Goal: Transaction & Acquisition: Subscribe to service/newsletter

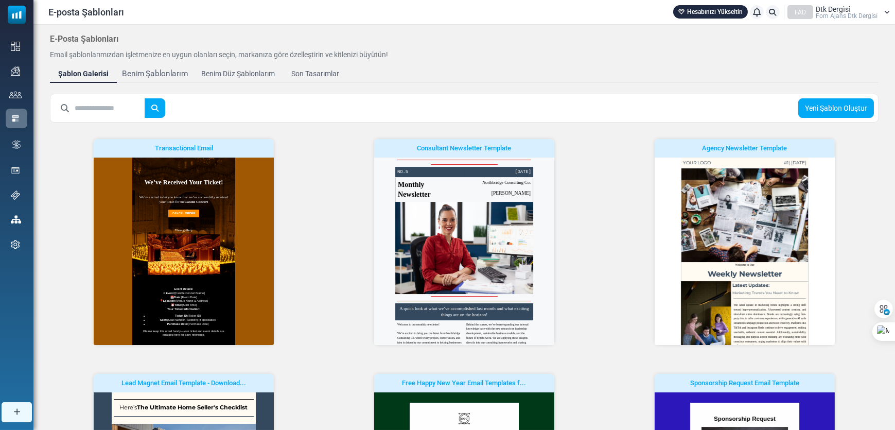
click at [144, 68] on div "Benim Şablonlarım" at bounding box center [155, 74] width 66 height 12
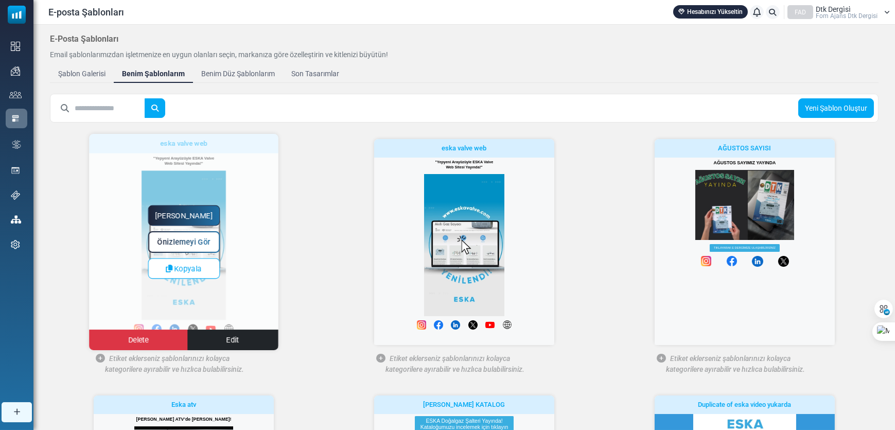
click at [209, 215] on link "Yapmaya Başla" at bounding box center [184, 215] width 72 height 21
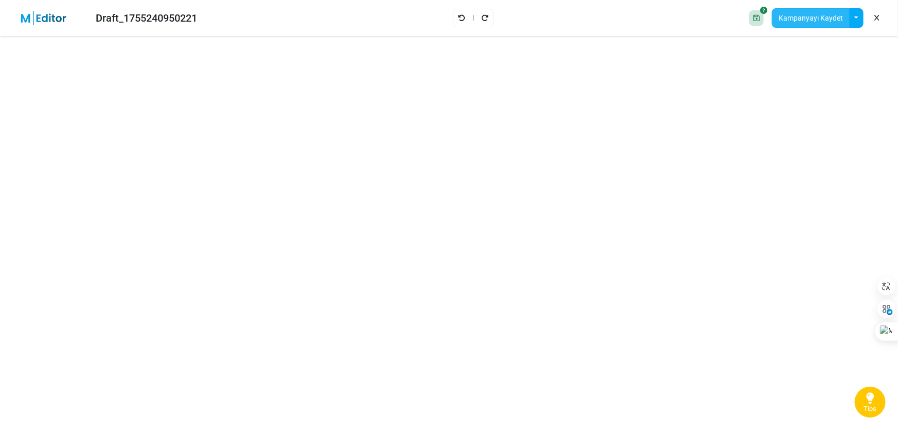
click at [807, 19] on button "Kampanyayı Kaydet" at bounding box center [811, 18] width 78 height 20
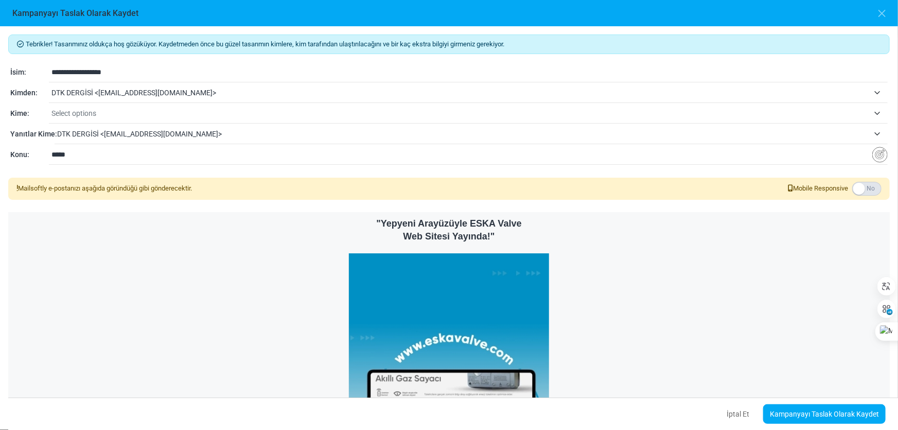
drag, startPoint x: 107, startPoint y: 68, endPoint x: 26, endPoint y: 52, distance: 82.9
click at [29, 58] on div "**********" at bounding box center [449, 227] width 898 height 403
type input "**********"
click at [106, 117] on span "Select options" at bounding box center [460, 113] width 818 height 12
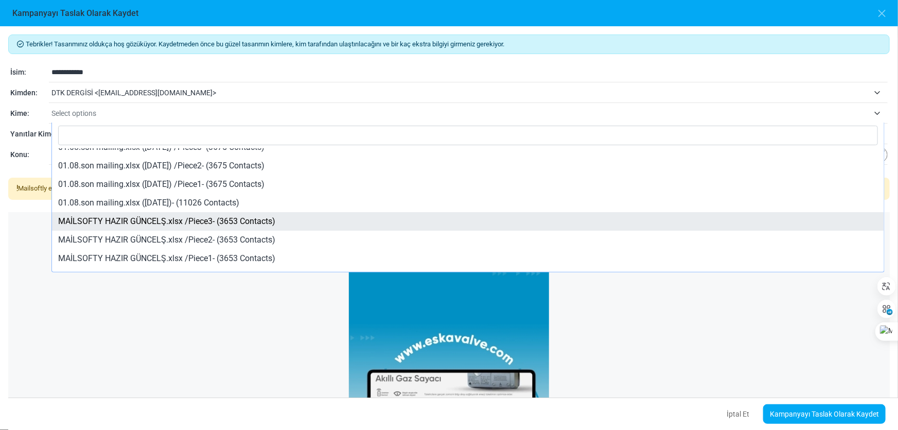
scroll to position [43, 0]
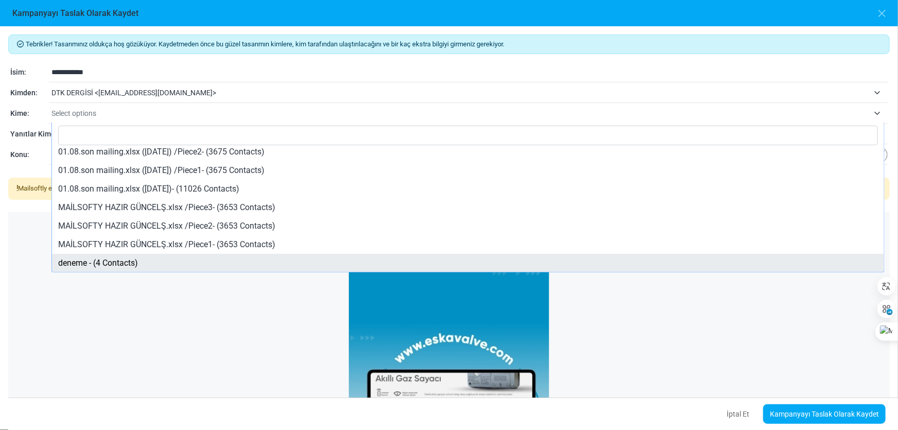
select select "*****"
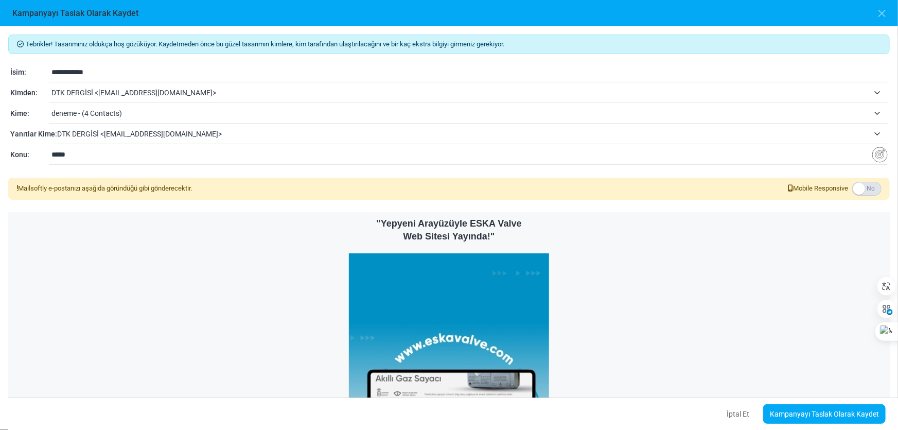
drag, startPoint x: 199, startPoint y: 259, endPoint x: 99, endPoint y: 153, distance: 145.6
click at [99, 153] on input "*****" at bounding box center [461, 155] width 821 height 20
drag, startPoint x: 99, startPoint y: 153, endPoint x: 14, endPoint y: 133, distance: 87.4
click at [0, 128] on div "**********" at bounding box center [449, 227] width 898 height 403
type input "*"
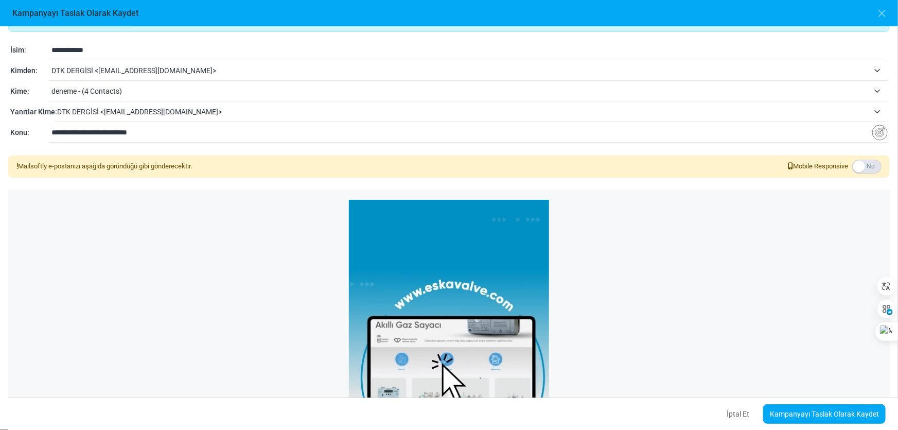
scroll to position [46, 0]
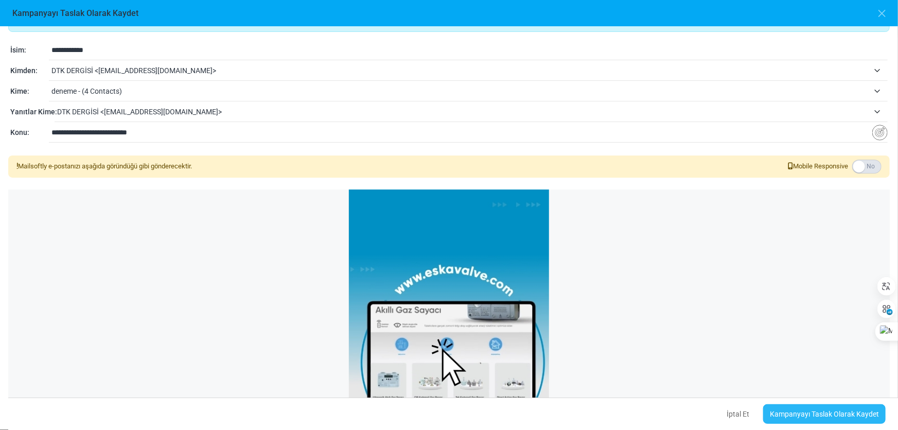
type input "**********"
click at [842, 418] on link "Kampanyayı Taslak Olarak Kaydet" at bounding box center [824, 414] width 122 height 20
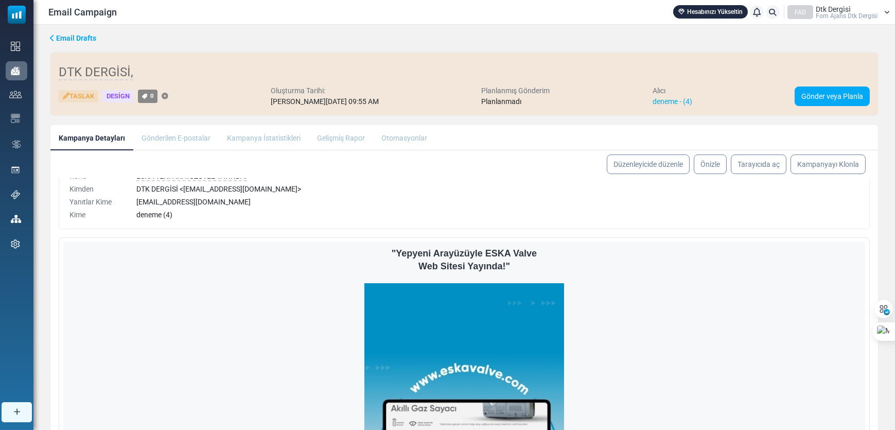
scroll to position [46, 0]
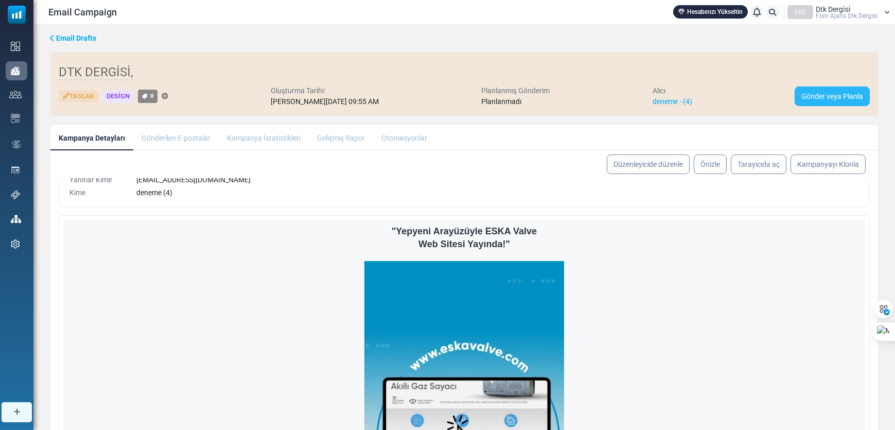
click at [811, 97] on link "Gönder veya Planla" at bounding box center [832, 96] width 75 height 20
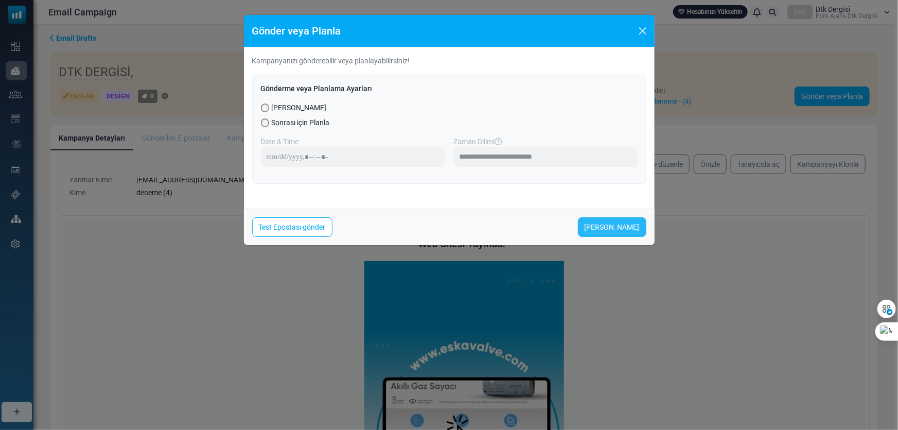
click at [594, 226] on link "Şimdi Gönder" at bounding box center [612, 227] width 68 height 20
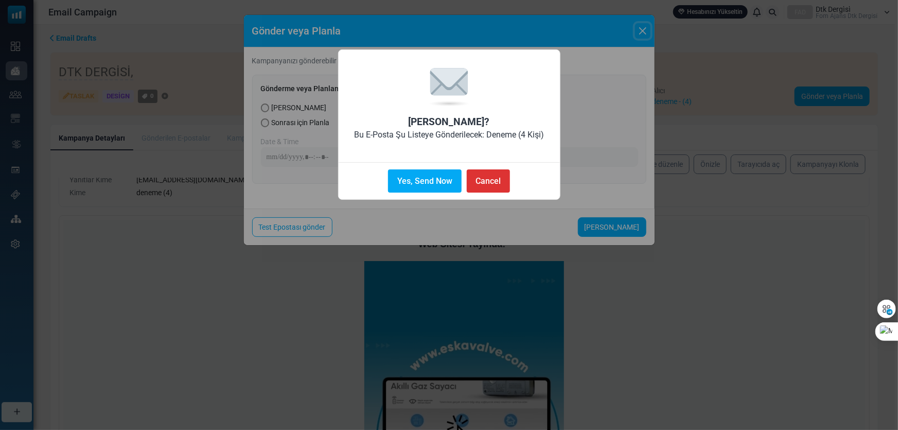
click at [437, 184] on button "Yes, Send Now" at bounding box center [424, 180] width 73 height 23
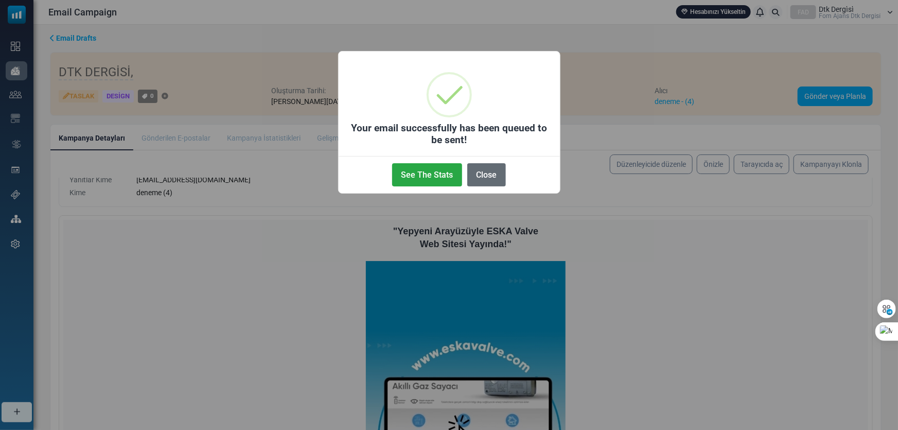
click at [487, 176] on button "Close" at bounding box center [486, 174] width 39 height 23
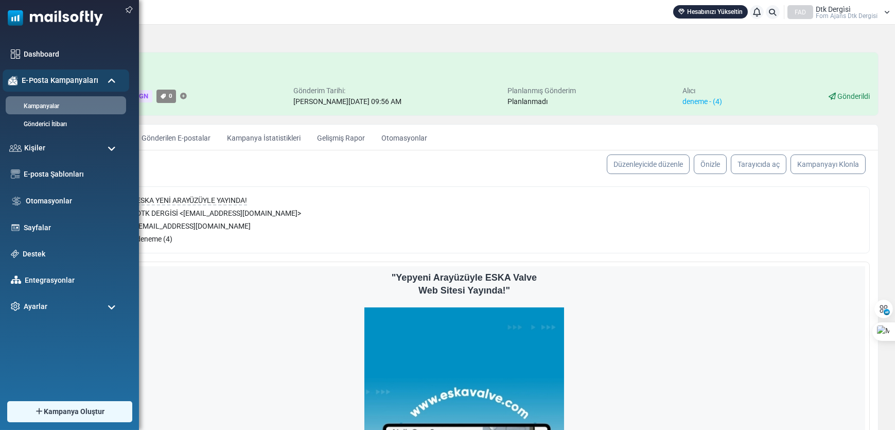
click at [32, 80] on span "E-Posta Kampanyaları" at bounding box center [60, 80] width 77 height 11
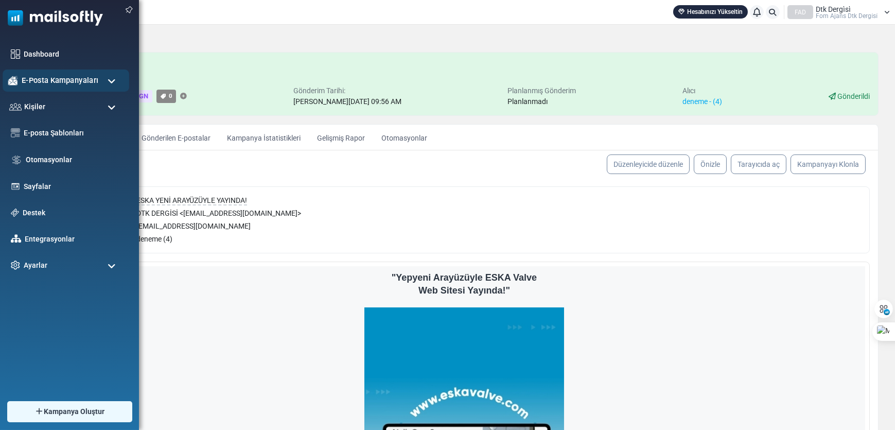
click at [38, 85] on span "E-Posta Kampanyaları" at bounding box center [60, 80] width 77 height 11
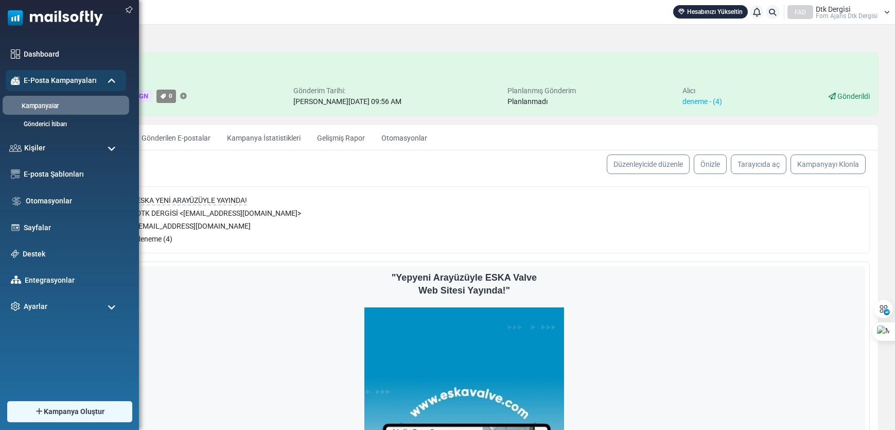
click at [49, 105] on link "Kampanyalar" at bounding box center [64, 106] width 123 height 10
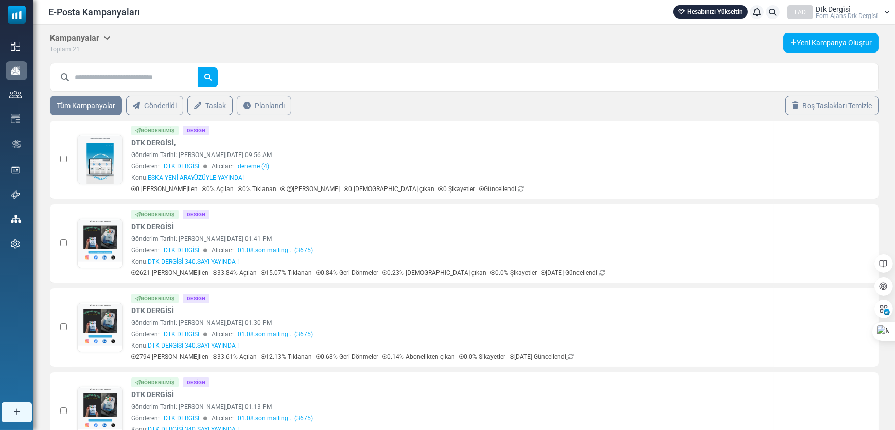
click at [107, 34] on icon at bounding box center [106, 37] width 7 height 8
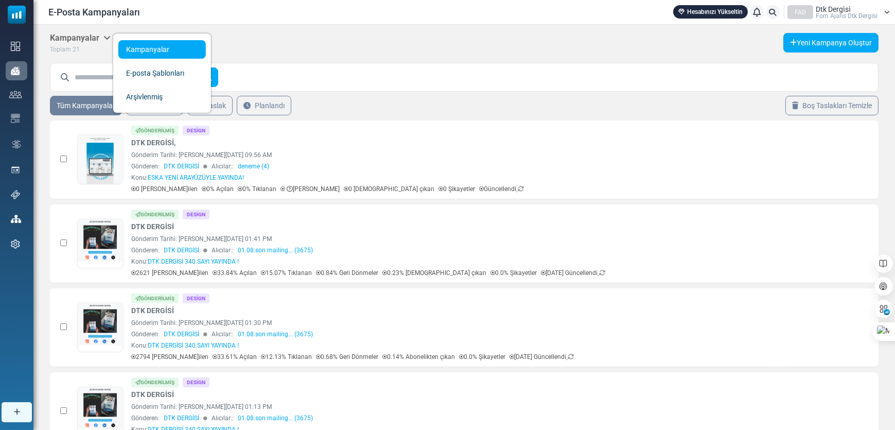
click at [107, 34] on icon at bounding box center [106, 37] width 7 height 8
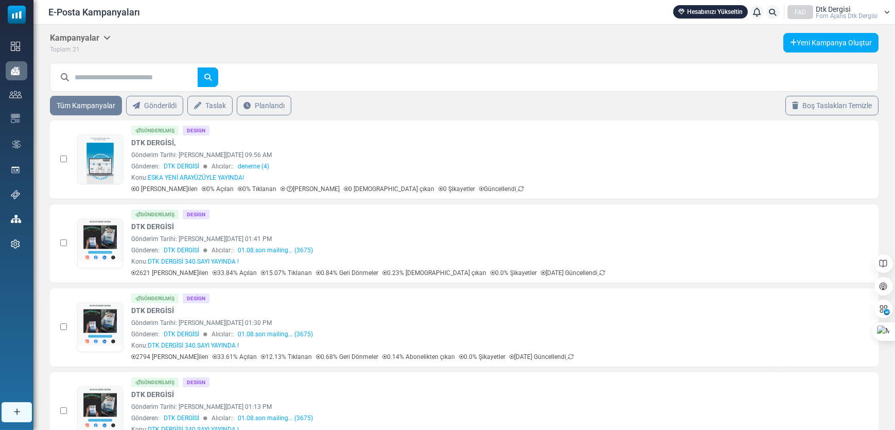
click at [845, 13] on span "Fom Ajans Dtk Dergi̇si̇" at bounding box center [847, 16] width 62 height 6
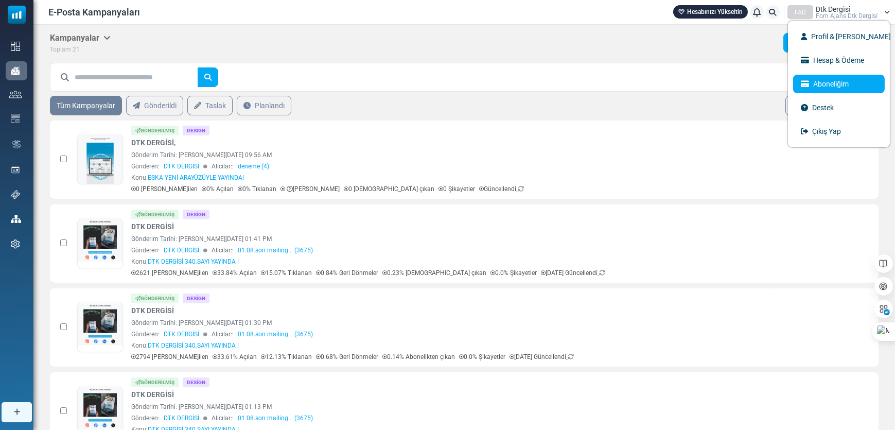
click at [838, 77] on link "Aboneliğim" at bounding box center [839, 84] width 92 height 19
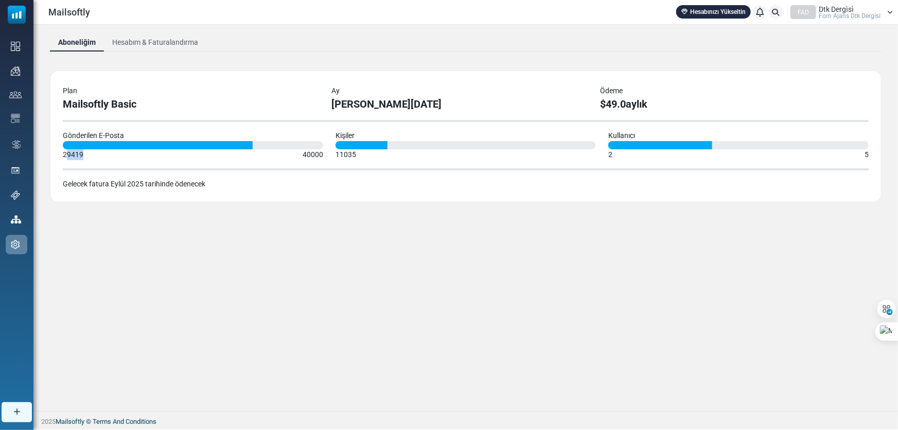
drag, startPoint x: 66, startPoint y: 158, endPoint x: 179, endPoint y: 149, distance: 113.0
click at [170, 149] on div "29419 40000" at bounding box center [193, 154] width 260 height 11
click at [332, 152] on div "Kişiler 11035" at bounding box center [465, 145] width 273 height 30
drag, startPoint x: 607, startPoint y: 158, endPoint x: 627, endPoint y: 156, distance: 20.2
click at [627, 156] on div "Kullanıcı 2 5" at bounding box center [738, 145] width 273 height 30
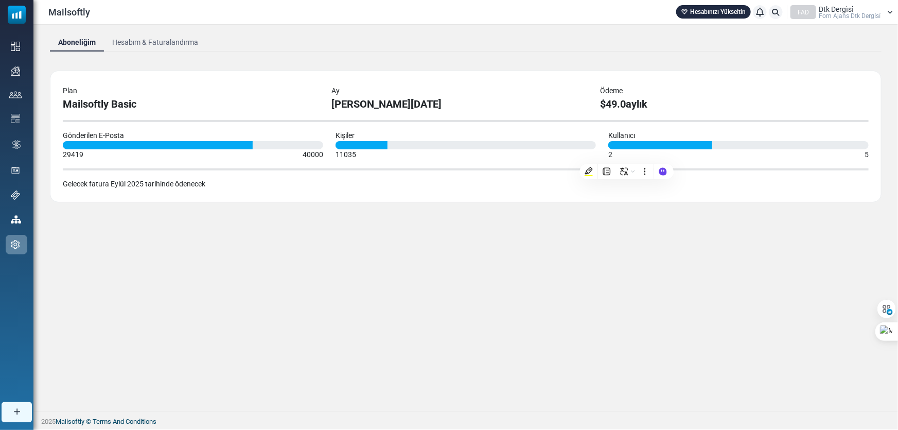
drag, startPoint x: 535, startPoint y: 254, endPoint x: 428, endPoint y: 203, distance: 118.5
click at [532, 254] on div "Aboneliğim Hesabım & Faturalandırma Plan Mailsoftly Basic Ay August 2025 Ödeme …" at bounding box center [465, 218] width 864 height 386
click at [355, 149] on div "11035" at bounding box center [346, 154] width 21 height 11
click at [350, 149] on div "11035" at bounding box center [346, 154] width 21 height 11
drag, startPoint x: 204, startPoint y: 188, endPoint x: 56, endPoint y: 190, distance: 148.2
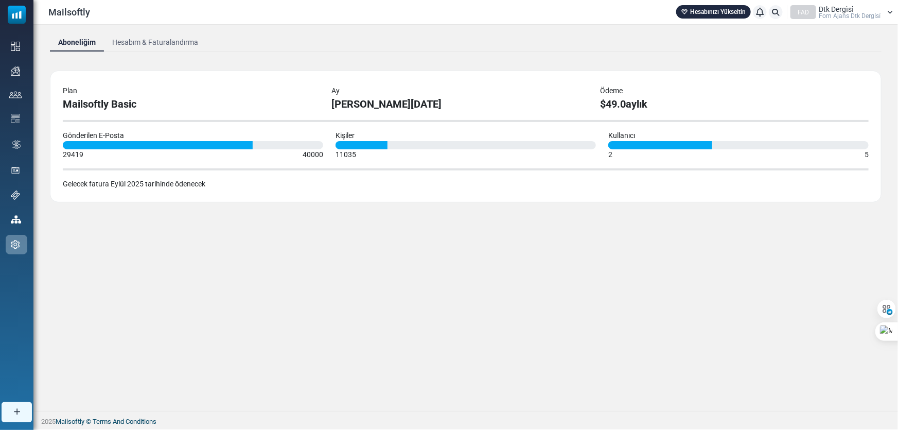
click at [56, 190] on div "Plan Mailsoftly Basic Ay August 2025 Ödeme $49.0 aylık Gönderilen E-Posta 29419…" at bounding box center [466, 136] width 832 height 132
click at [92, 205] on icon at bounding box center [91, 205] width 9 height 9
click at [75, 151] on div "29419" at bounding box center [73, 154] width 21 height 11
click at [109, 94] on div "Plan" at bounding box center [191, 90] width 256 height 11
click at [142, 41] on link "Hesabım & Faturalandırma" at bounding box center [155, 42] width 102 height 19
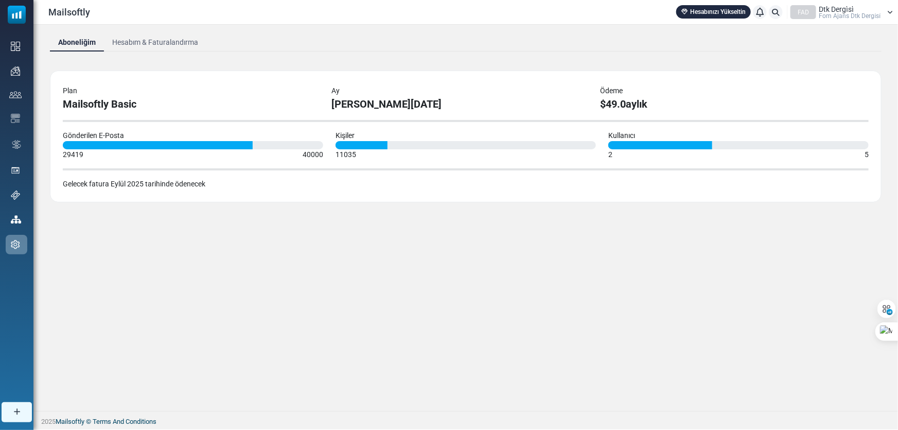
click at [303, 156] on div "29419 40000" at bounding box center [193, 154] width 260 height 11
drag, startPoint x: 257, startPoint y: 142, endPoint x: 316, endPoint y: 178, distance: 69.5
click at [325, 154] on div "Gönderilen E-Posta 29419 40000" at bounding box center [193, 145] width 273 height 30
click at [296, 234] on div "Aboneliğim Hesabım & Faturalandırma Plan Mailsoftly Basic Ay [PERSON_NAME][DATE…" at bounding box center [465, 218] width 864 height 386
drag, startPoint x: 66, startPoint y: 157, endPoint x: 98, endPoint y: 152, distance: 31.9
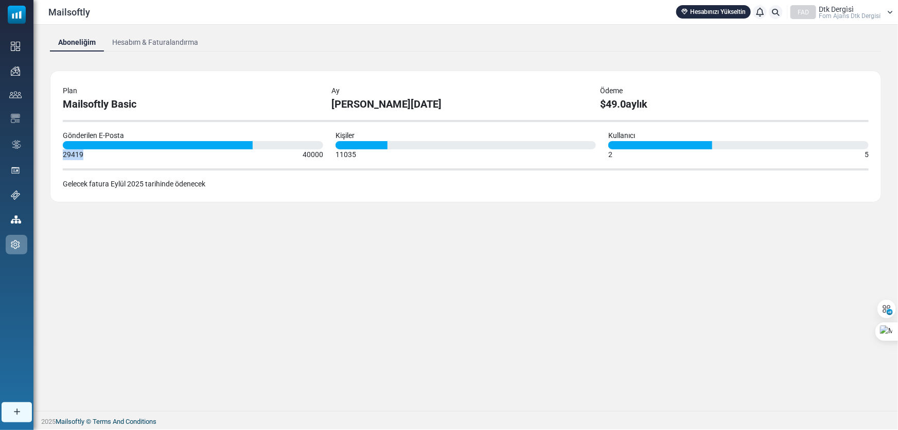
click at [98, 152] on div "Gönderilen E-Posta 29419 40000" at bounding box center [193, 145] width 273 height 30
click at [157, 236] on div "Aboneliğim Hesabım & Faturalandırma Plan Mailsoftly Basic Ay [PERSON_NAME][DATE…" at bounding box center [465, 218] width 864 height 386
